Goal: Task Accomplishment & Management: Manage account settings

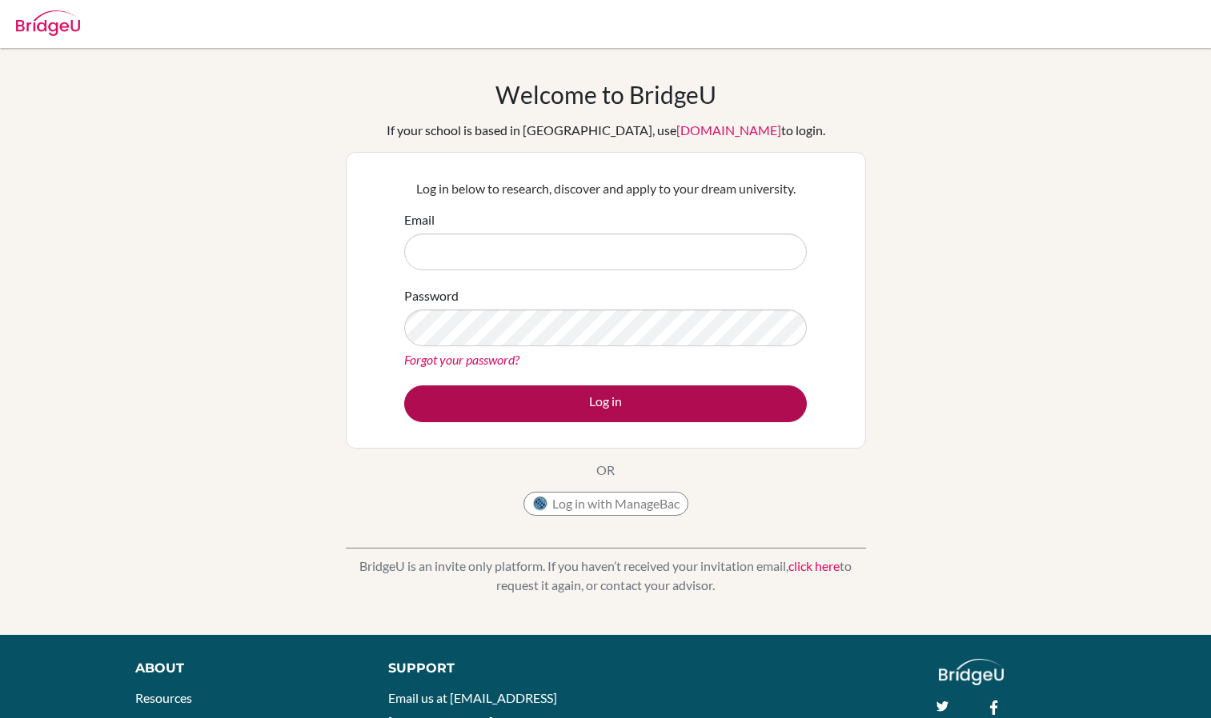
type input "[EMAIL_ADDRESS][DOMAIN_NAME]"
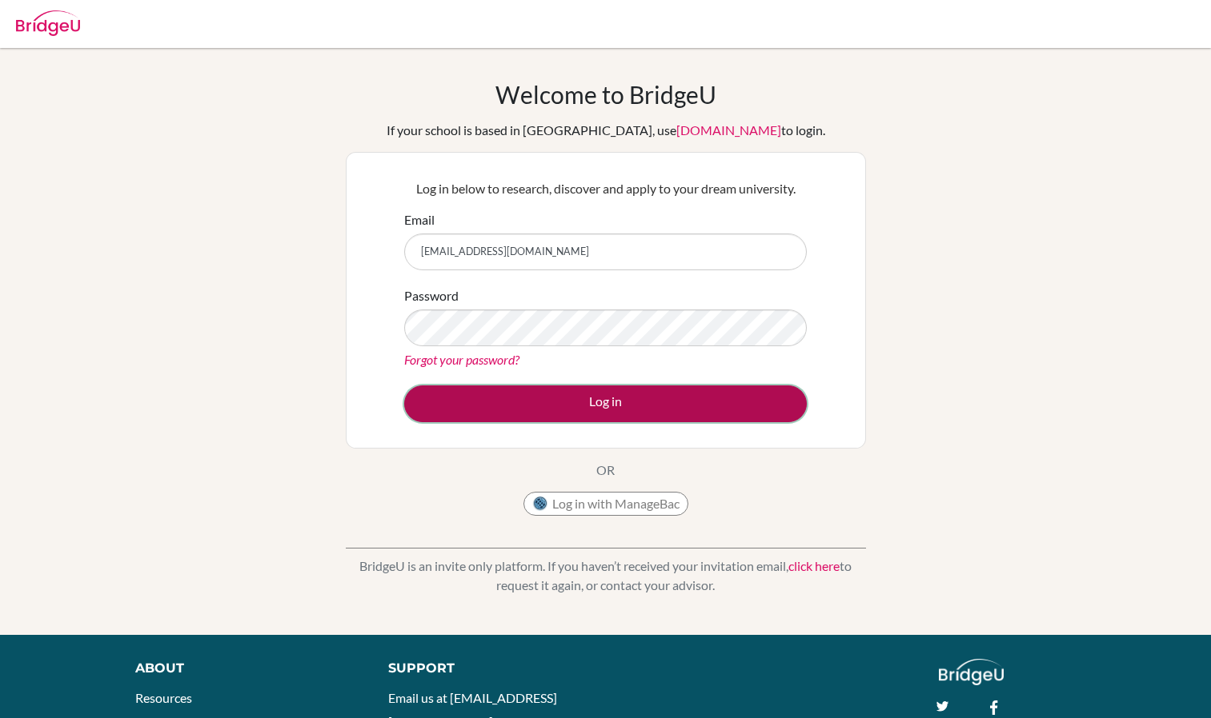
click at [554, 401] on button "Log in" at bounding box center [605, 404] width 402 height 37
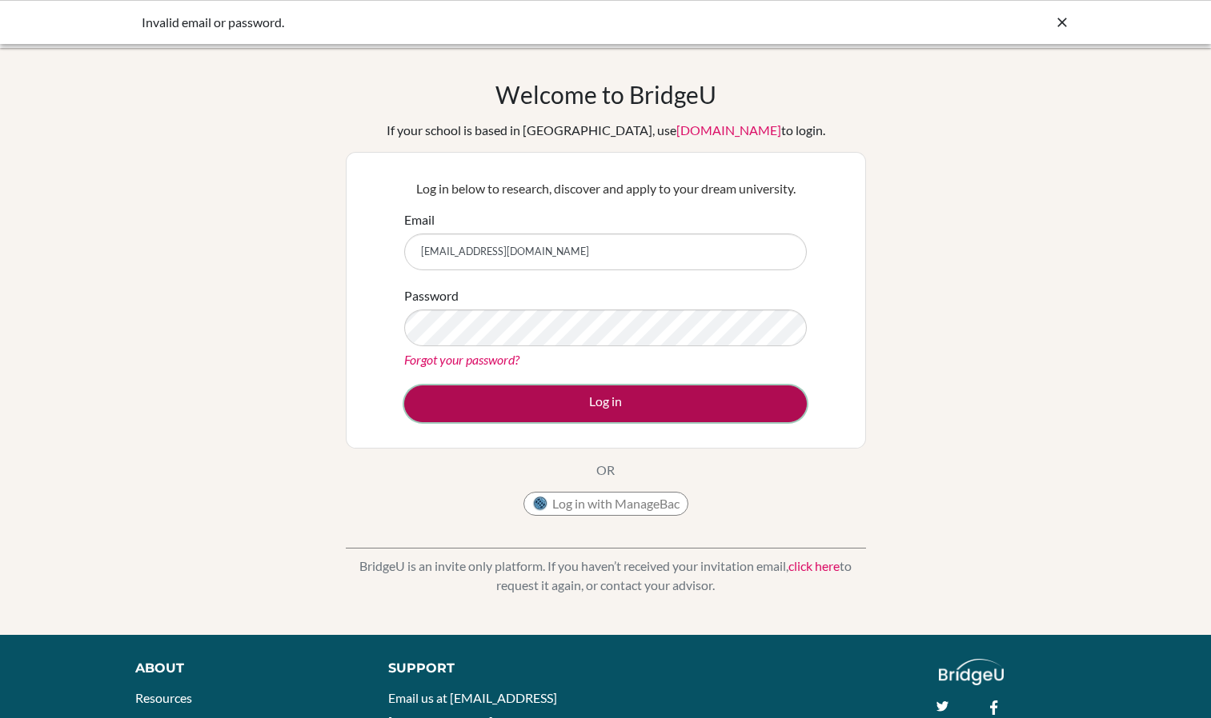
click at [663, 402] on button "Log in" at bounding box center [605, 404] width 402 height 37
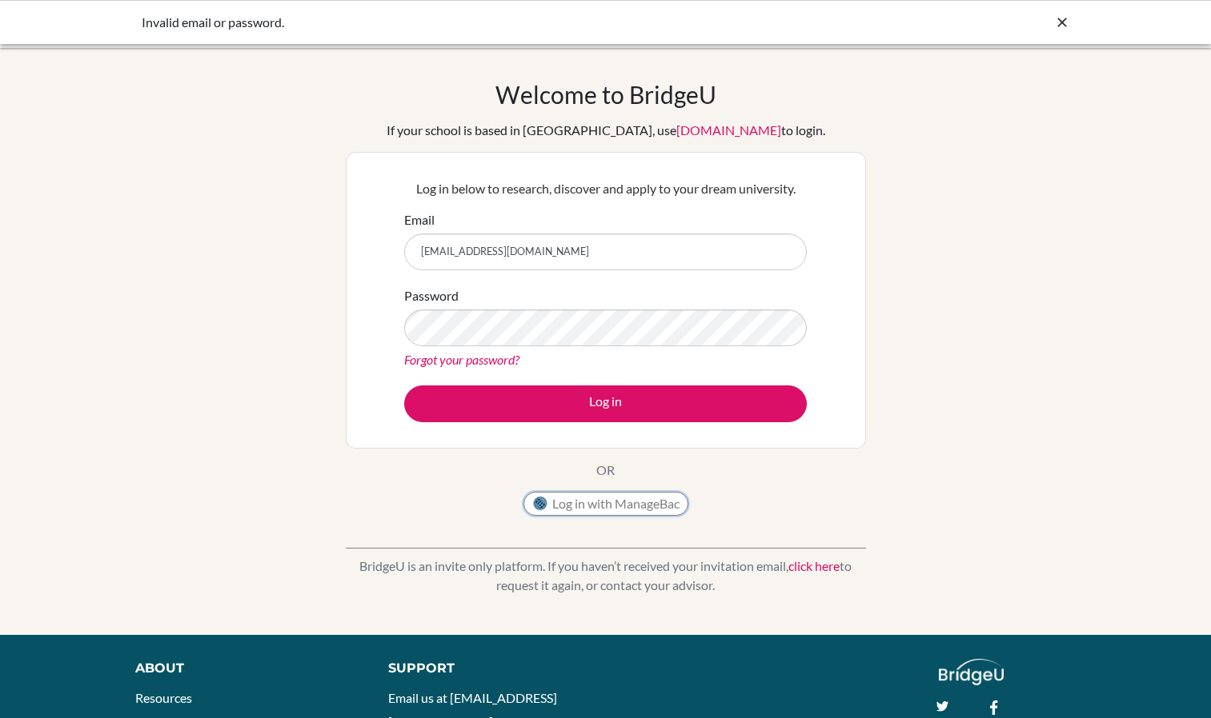
click at [610, 512] on button "Log in with ManageBac" at bounding box center [605, 504] width 165 height 24
